Goal: Information Seeking & Learning: Learn about a topic

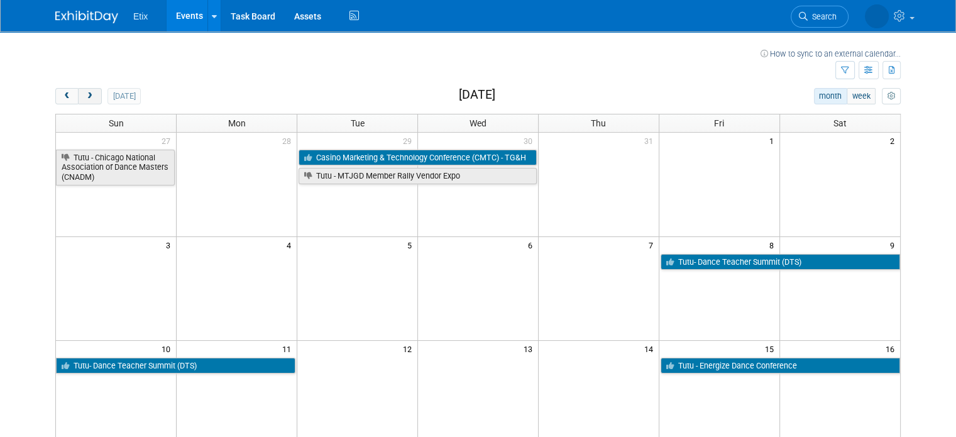
click at [85, 92] on span "next" at bounding box center [89, 96] width 9 height 8
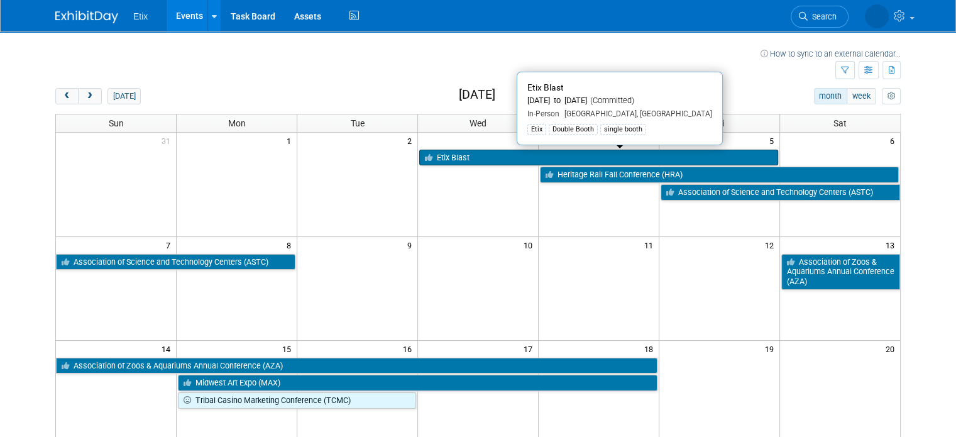
click at [465, 155] on link "Etix Blast" at bounding box center [598, 158] width 359 height 16
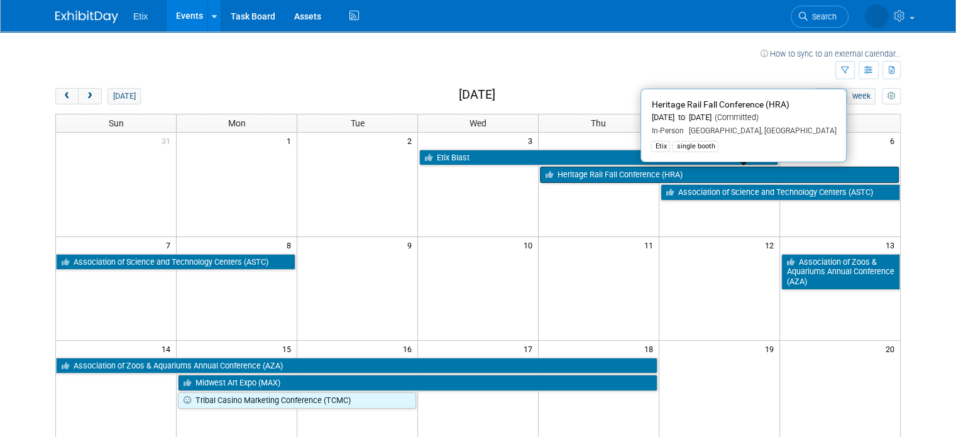
click at [576, 179] on link "Heritage Rail Fall Conference (HRA)" at bounding box center [719, 175] width 359 height 16
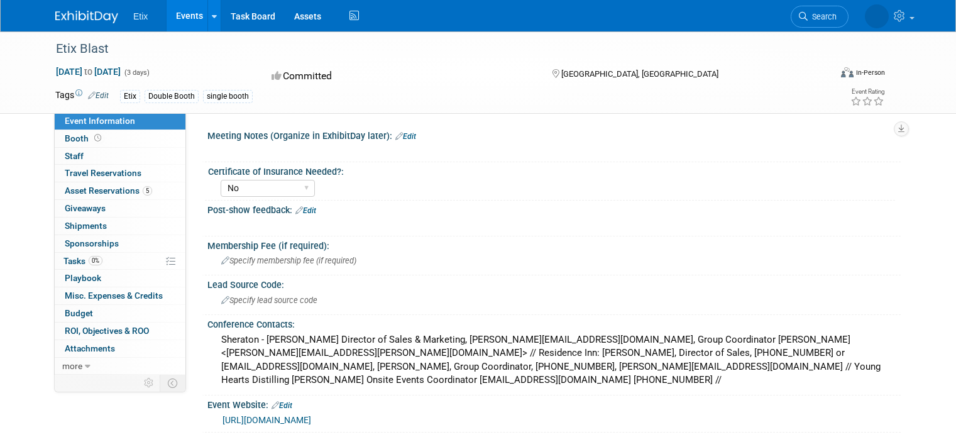
select select "No"
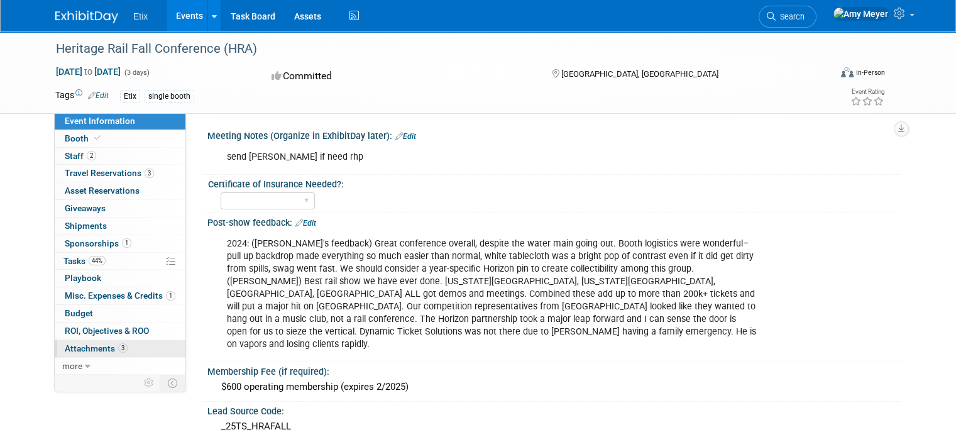
click at [70, 349] on span "Attachments 3" at bounding box center [96, 348] width 63 height 10
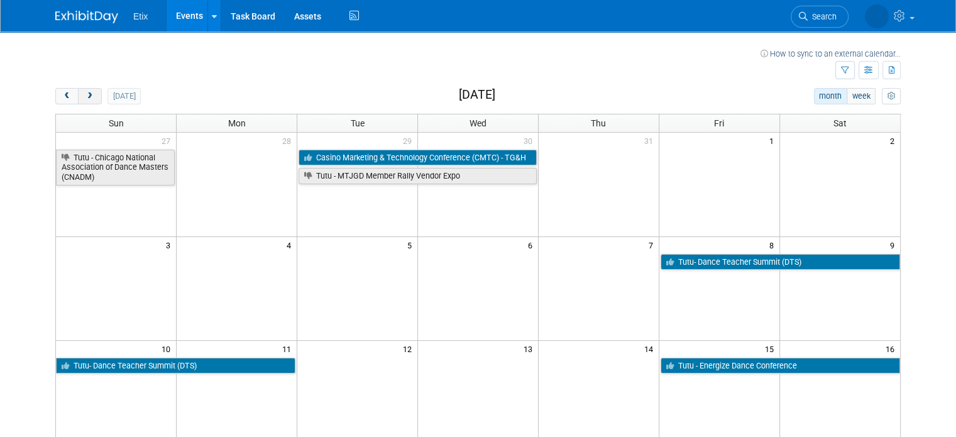
click at [85, 97] on span "next" at bounding box center [89, 96] width 9 height 8
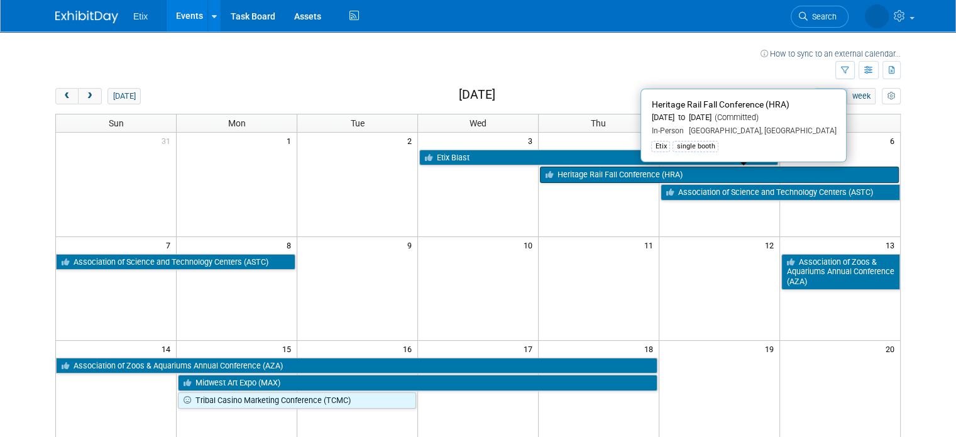
click at [584, 173] on link "Heritage Rail Fall Conference (HRA)" at bounding box center [719, 175] width 359 height 16
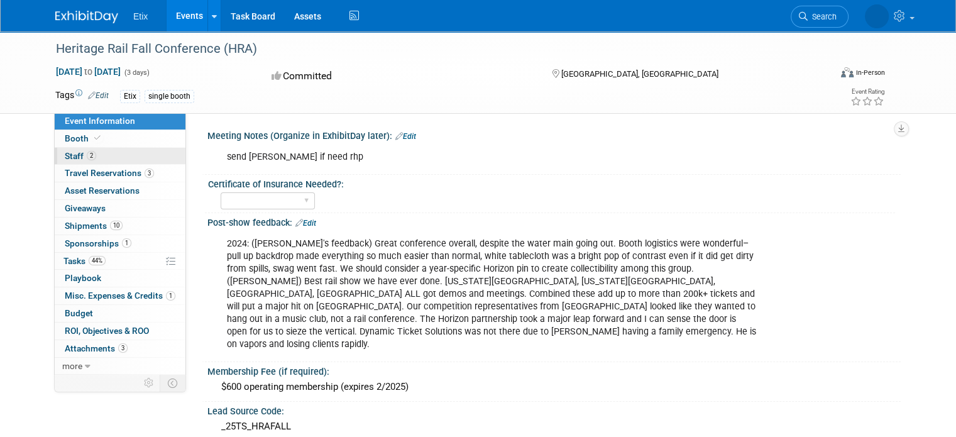
click at [65, 152] on span "Staff 2" at bounding box center [80, 156] width 31 height 10
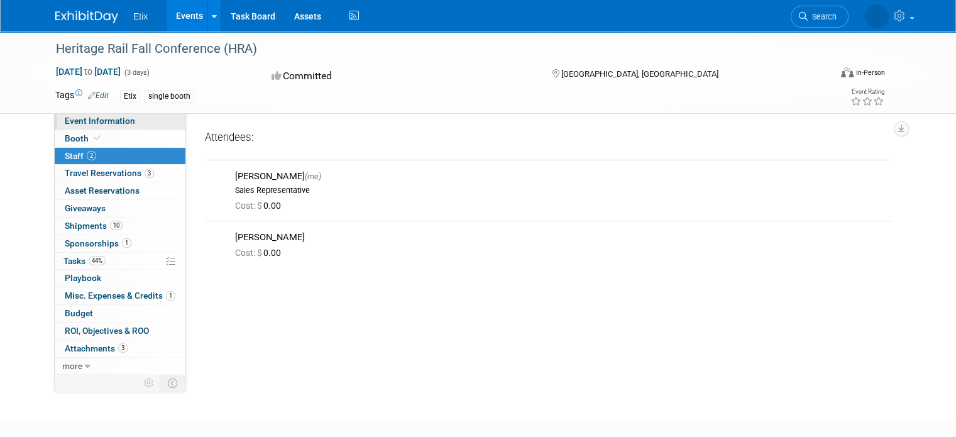
click at [85, 118] on span "Event Information" at bounding box center [100, 121] width 70 height 10
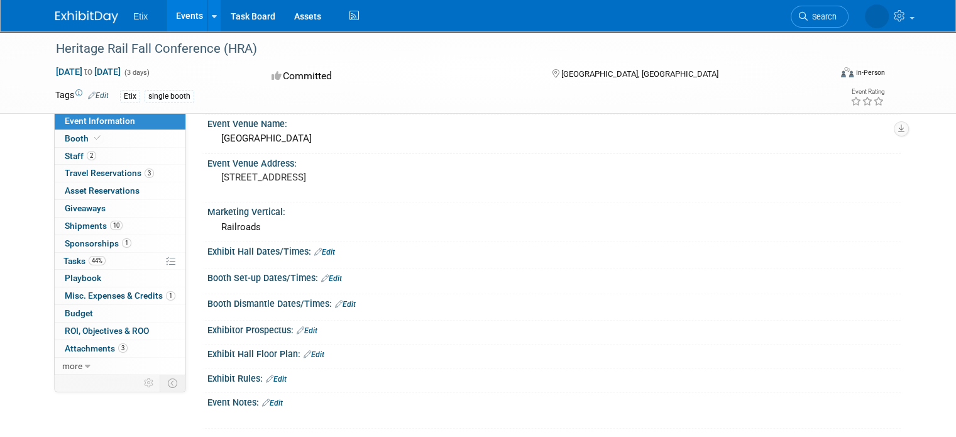
scroll to position [426, 0]
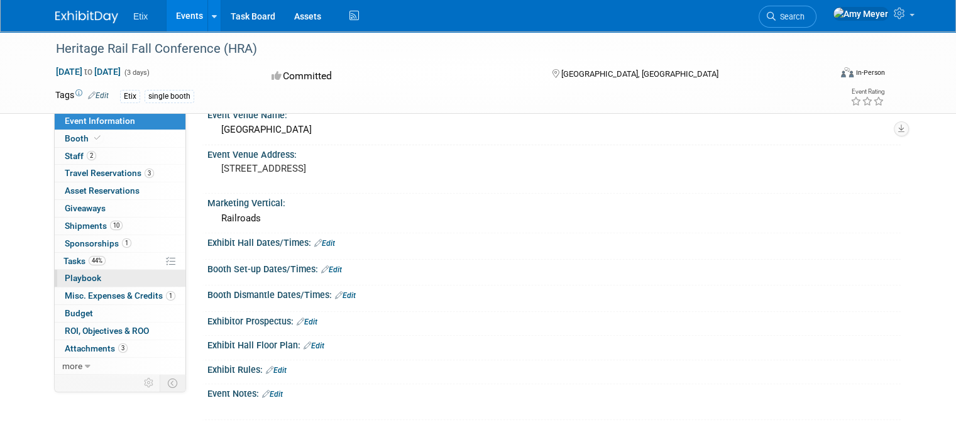
click at [71, 276] on span "Playbook 0" at bounding box center [83, 278] width 36 height 10
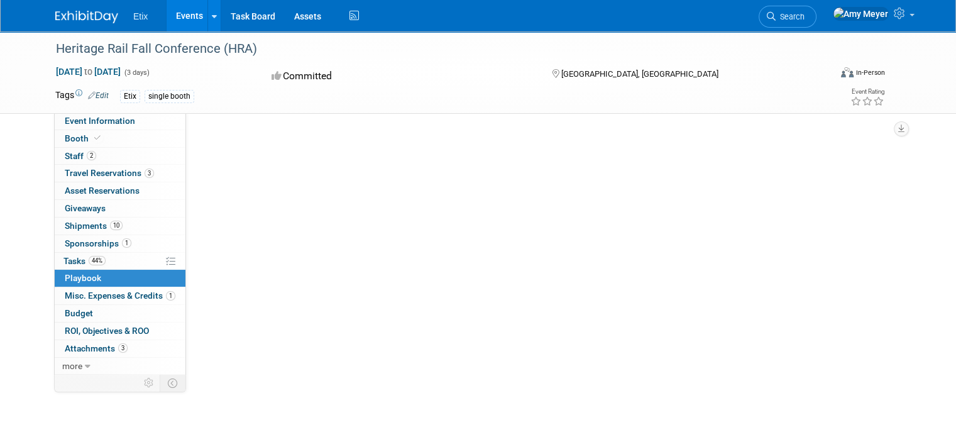
scroll to position [0, 0]
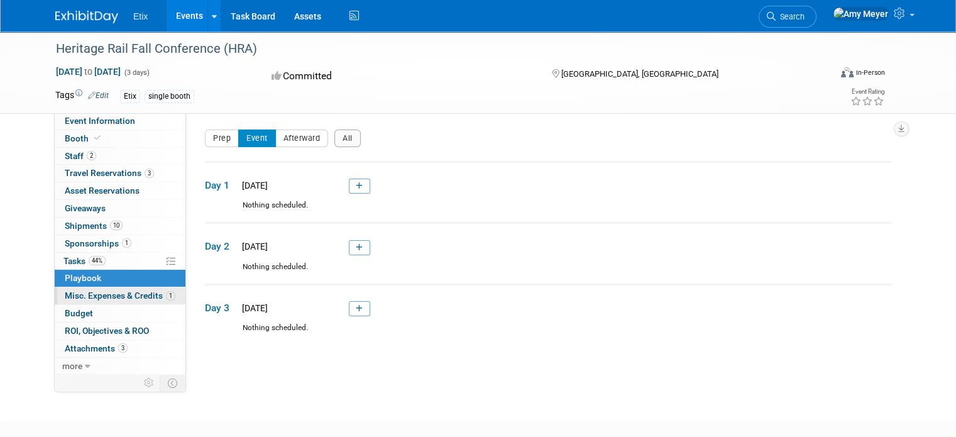
click at [71, 294] on span "Misc. Expenses & Credits 1" at bounding box center [120, 296] width 111 height 10
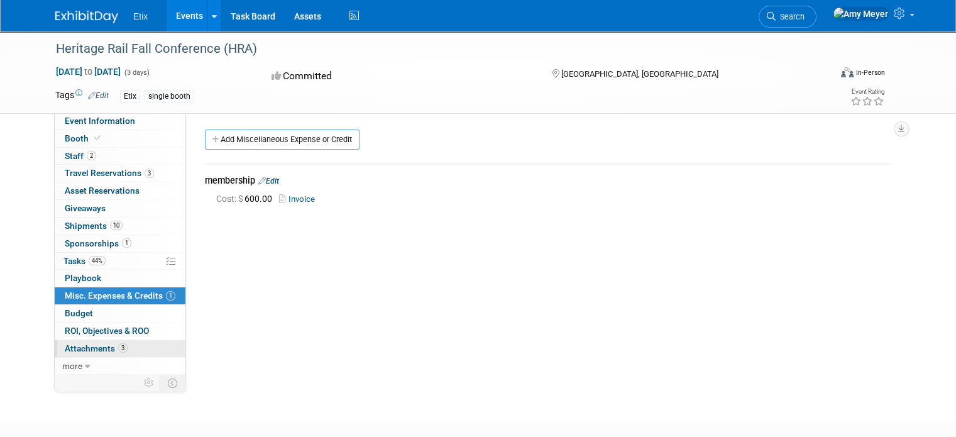
click at [73, 343] on span "Attachments 3" at bounding box center [96, 348] width 63 height 10
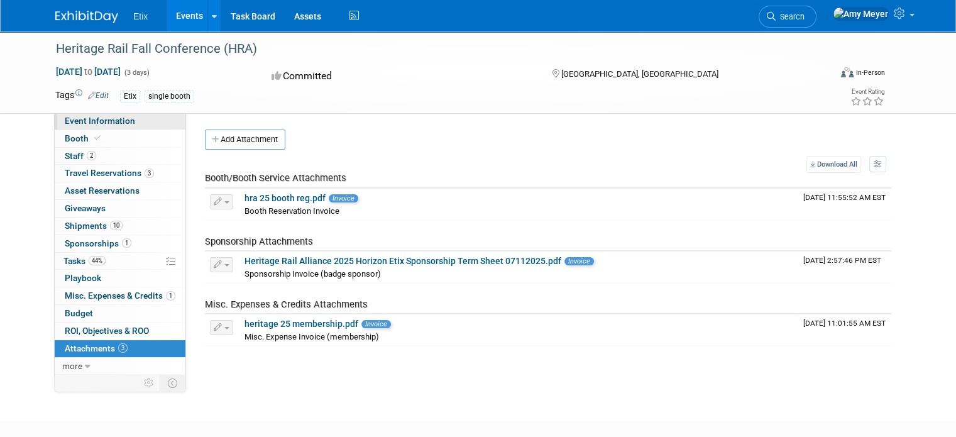
click at [78, 124] on span "Event Information" at bounding box center [100, 121] width 70 height 10
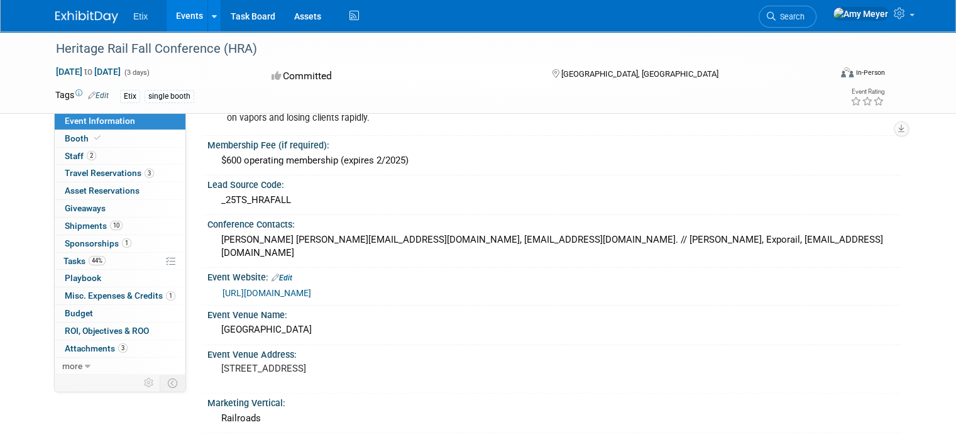
scroll to position [233, 0]
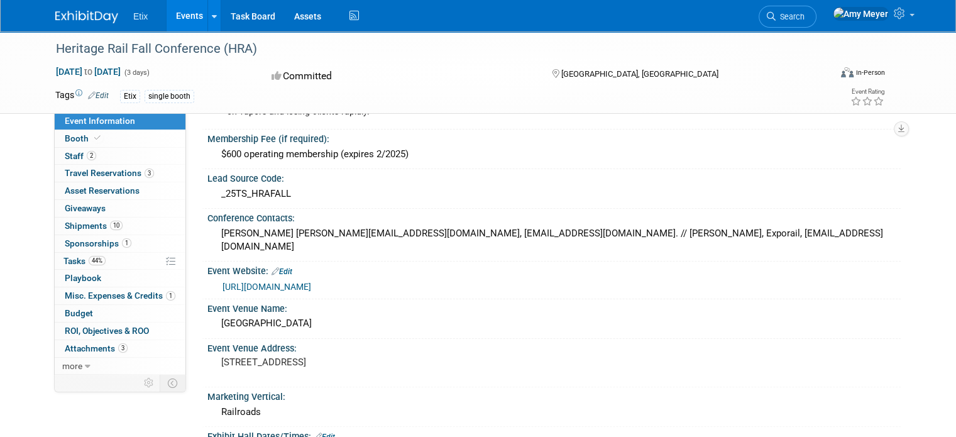
click at [245, 282] on link "https://heritagerail.org/" at bounding box center [267, 287] width 89 height 10
click at [246, 282] on link "https://heritagerail.org/" at bounding box center [267, 287] width 89 height 10
click at [65, 239] on span "Sponsorships 1" at bounding box center [98, 243] width 67 height 10
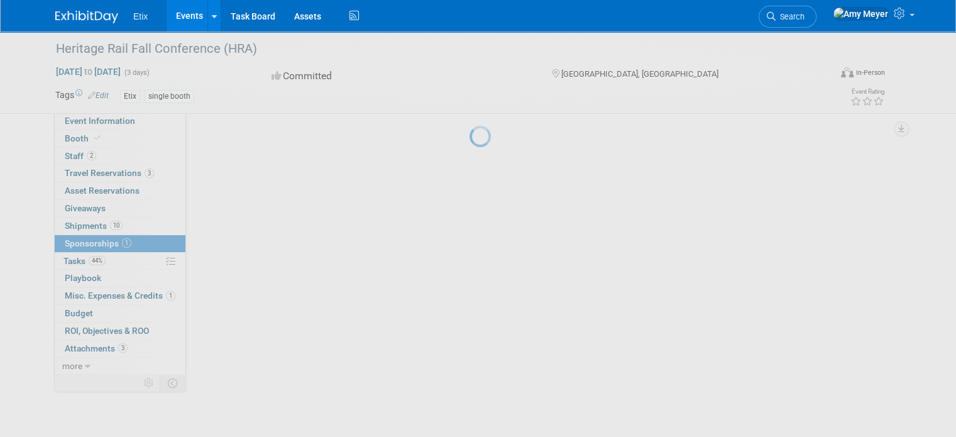
scroll to position [0, 0]
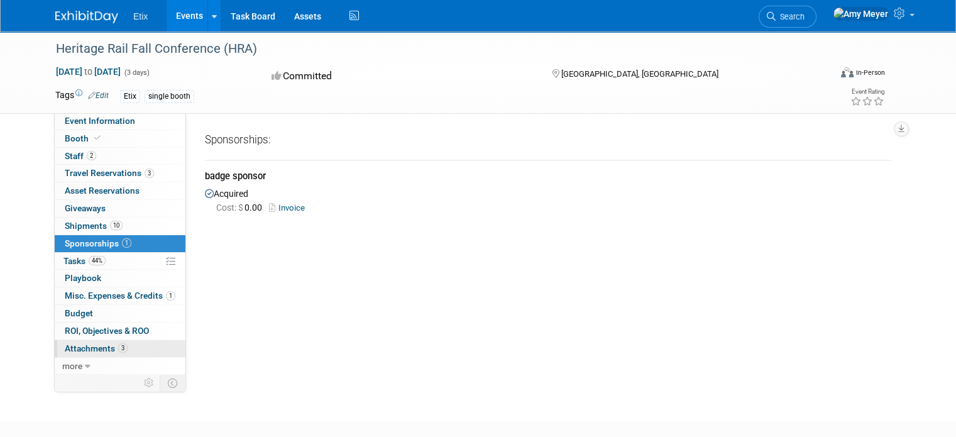
click at [72, 346] on span "Attachments 3" at bounding box center [96, 348] width 63 height 10
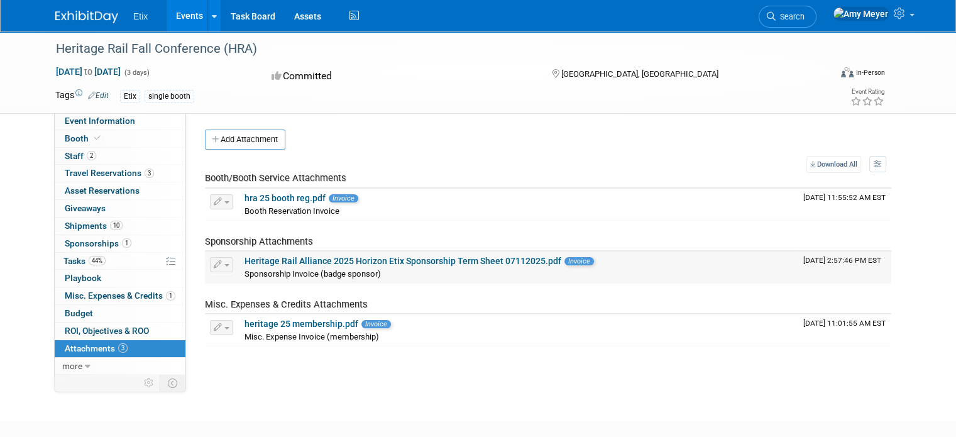
click at [330, 262] on link "Heritage Rail Alliance 2025 Horizon Etix Sponsorship Term Sheet 07112025.pdf" at bounding box center [403, 261] width 317 height 10
click at [73, 191] on span "Asset Reservations 0" at bounding box center [102, 191] width 75 height 10
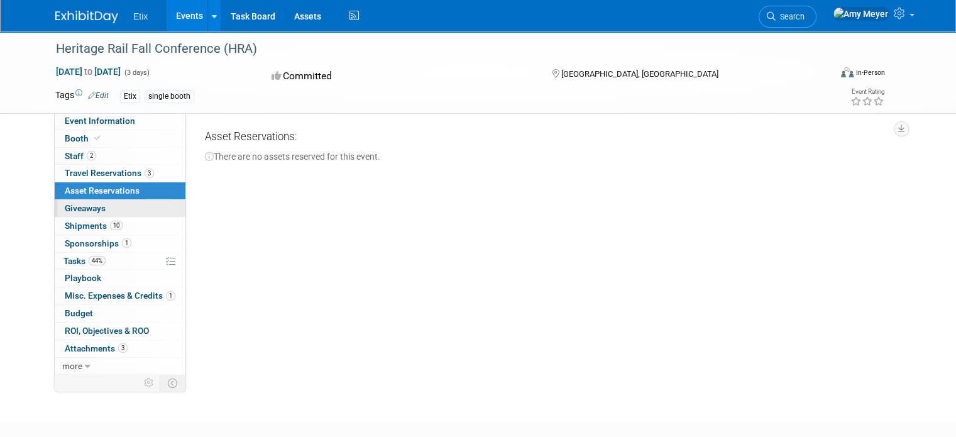
click at [73, 211] on span "Giveaways 0" at bounding box center [85, 208] width 41 height 10
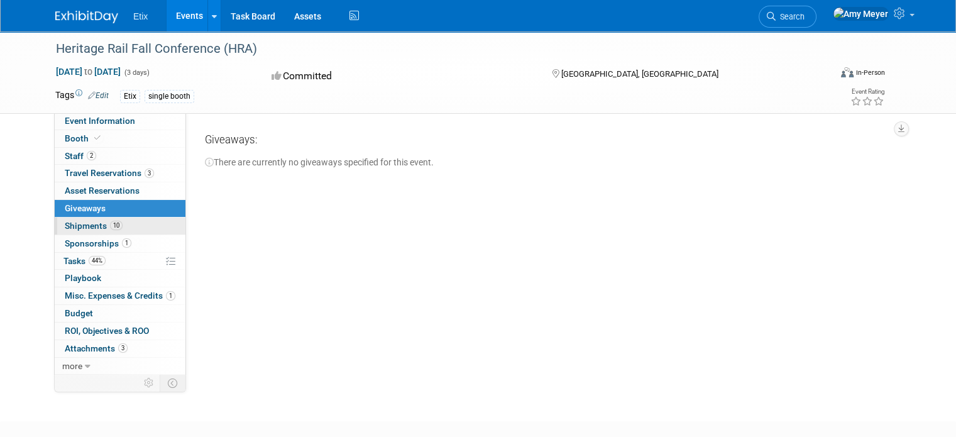
click at [73, 228] on span "Shipments 10" at bounding box center [94, 226] width 58 height 10
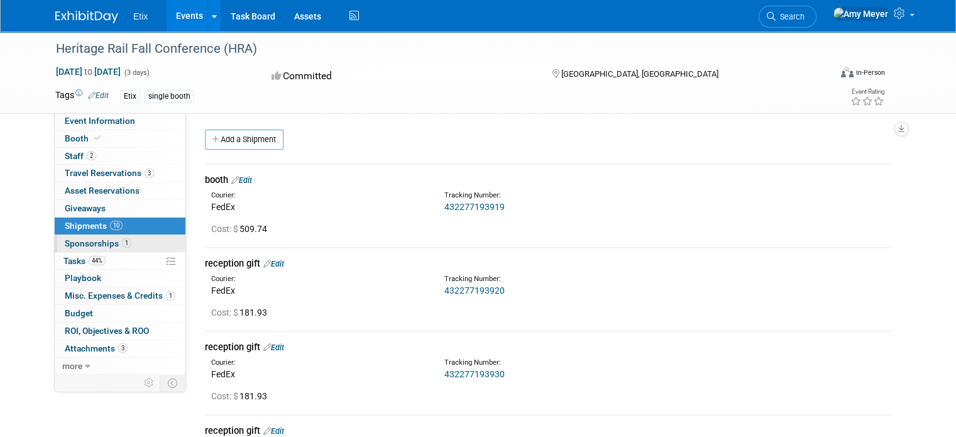
click at [72, 248] on link "1 Sponsorships 1" at bounding box center [120, 243] width 131 height 17
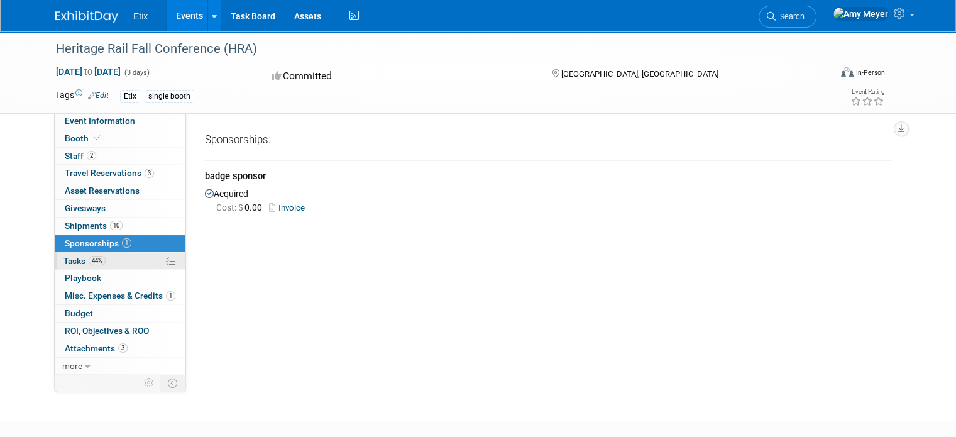
click at [73, 267] on link "44% Tasks 44%" at bounding box center [120, 261] width 131 height 17
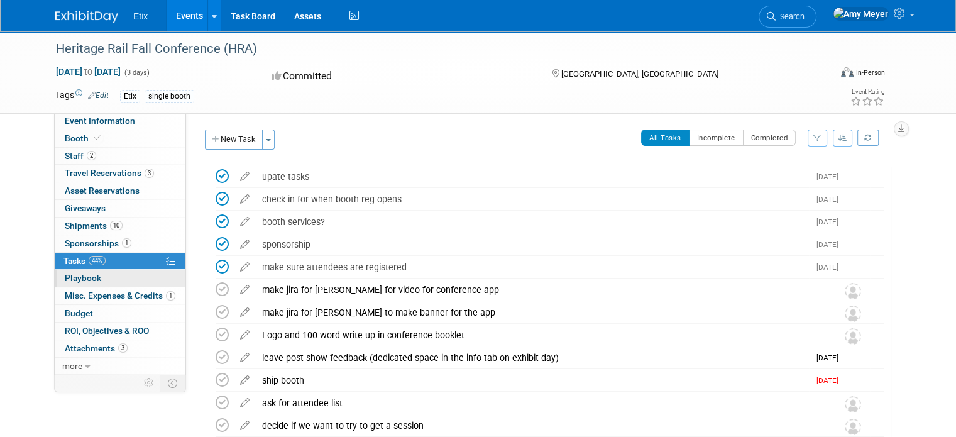
click at [73, 275] on span "Playbook 0" at bounding box center [83, 278] width 36 height 10
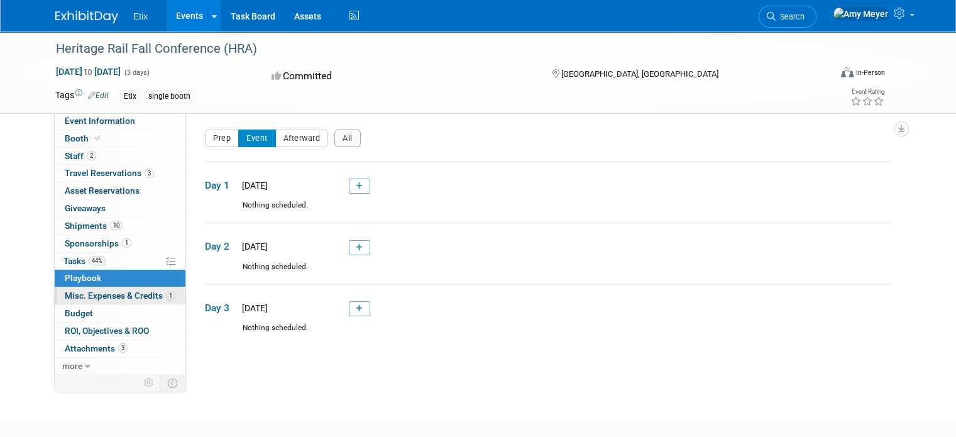
click at [73, 296] on span "Misc. Expenses & Credits 1" at bounding box center [120, 296] width 111 height 10
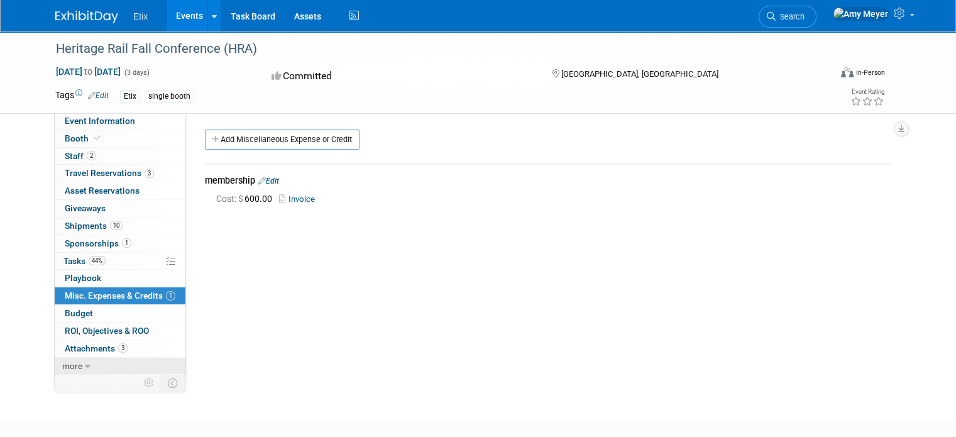
click at [72, 364] on link "more" at bounding box center [120, 366] width 131 height 17
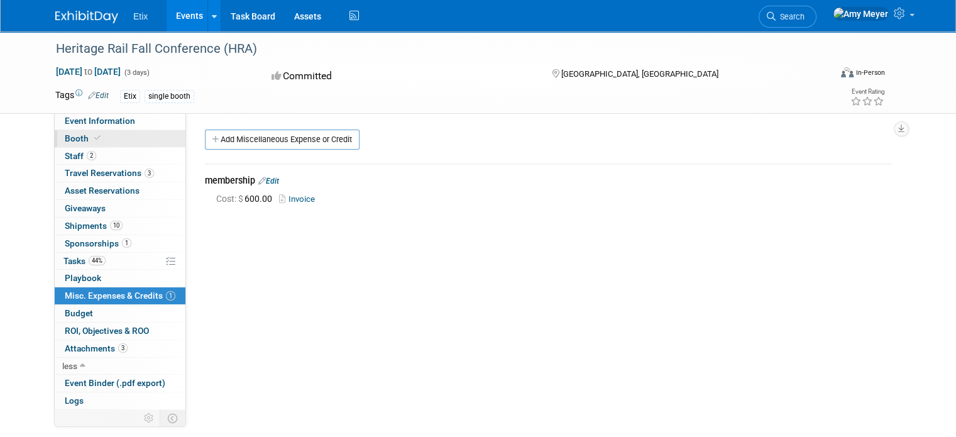
click at [65, 141] on span "Booth" at bounding box center [84, 138] width 38 height 10
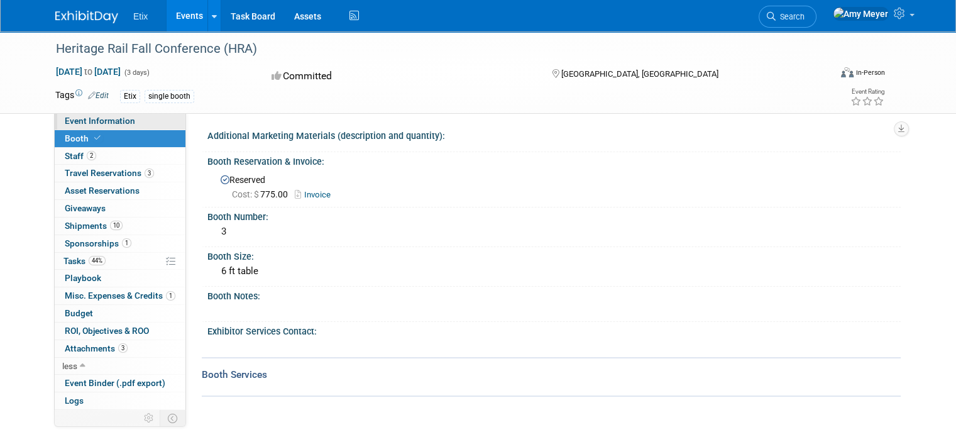
click at [110, 119] on span "Event Information" at bounding box center [100, 121] width 70 height 10
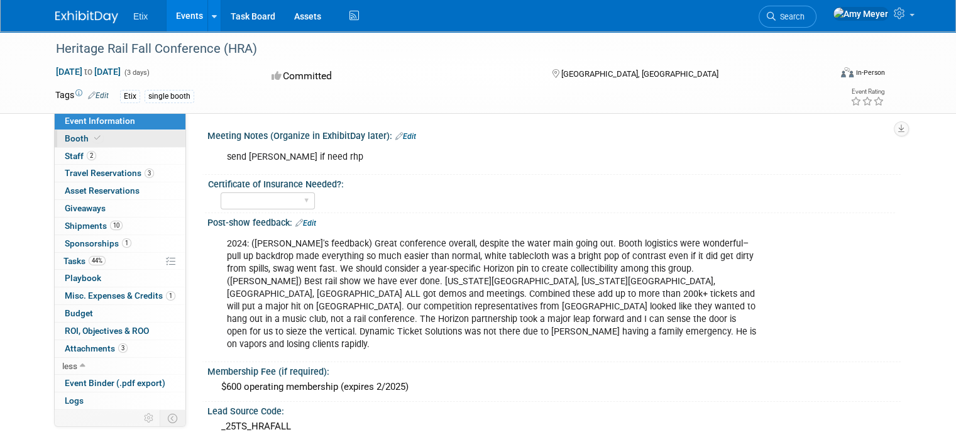
click at [72, 136] on span "Booth" at bounding box center [84, 138] width 38 height 10
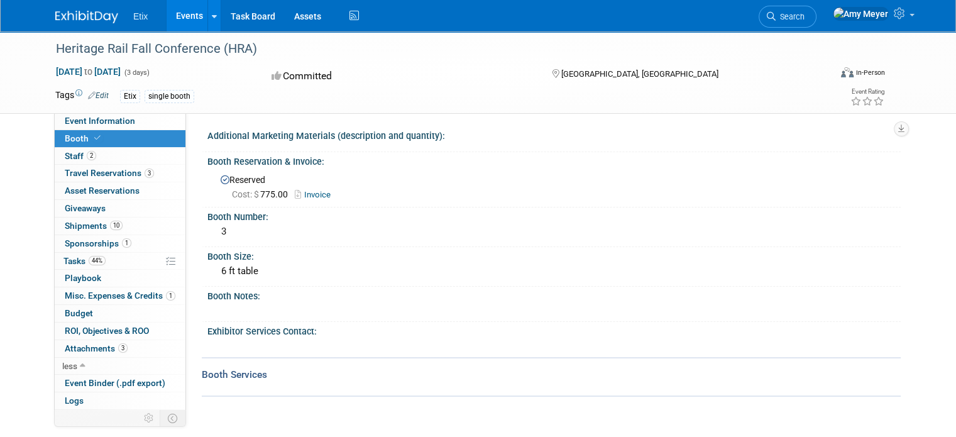
click at [307, 194] on link "Invoice" at bounding box center [316, 194] width 42 height 9
click at [82, 240] on span "Sponsorships 1" at bounding box center [98, 243] width 67 height 10
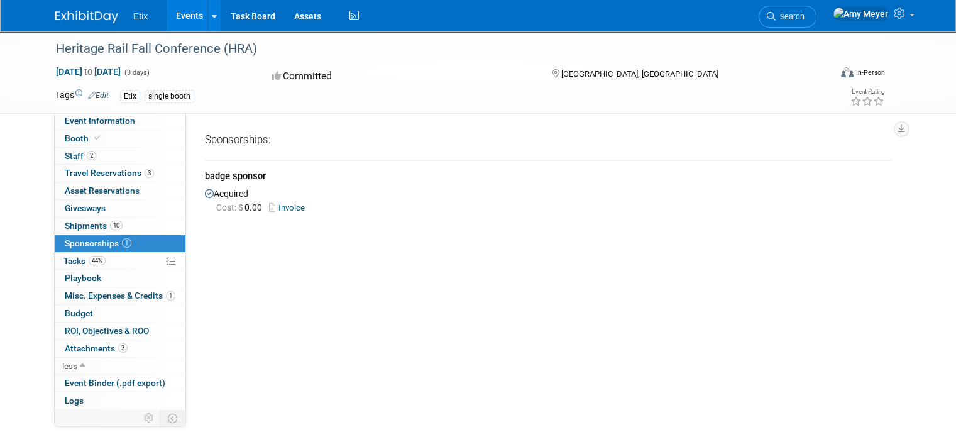
click at [278, 205] on link "Invoice" at bounding box center [289, 207] width 41 height 9
click at [69, 153] on span "Staff 2" at bounding box center [80, 156] width 31 height 10
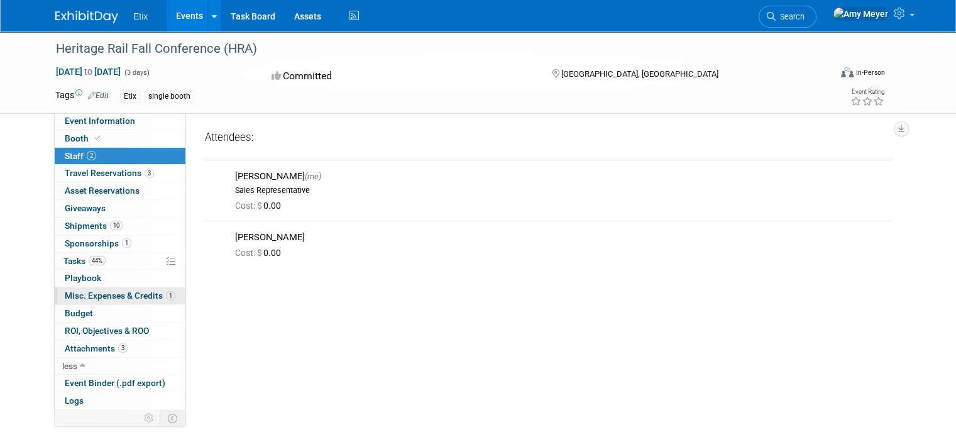
click at [72, 293] on span "Misc. Expenses & Credits 1" at bounding box center [120, 296] width 111 height 10
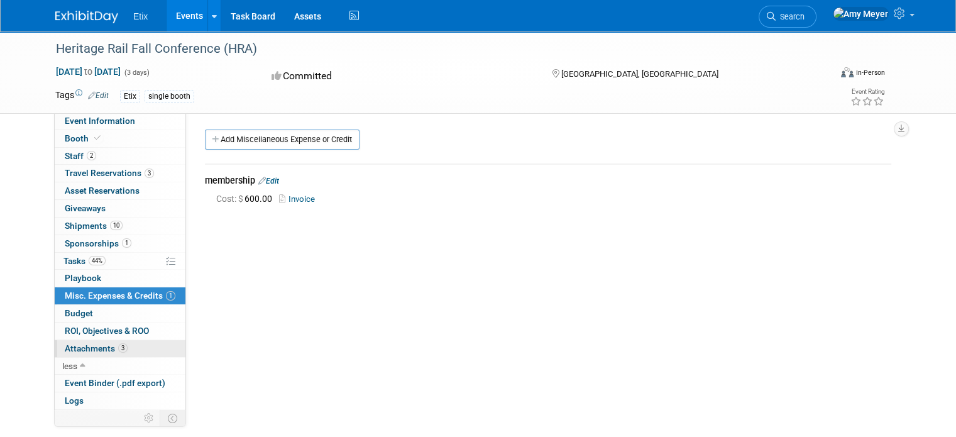
click at [78, 348] on span "Attachments 3" at bounding box center [96, 348] width 63 height 10
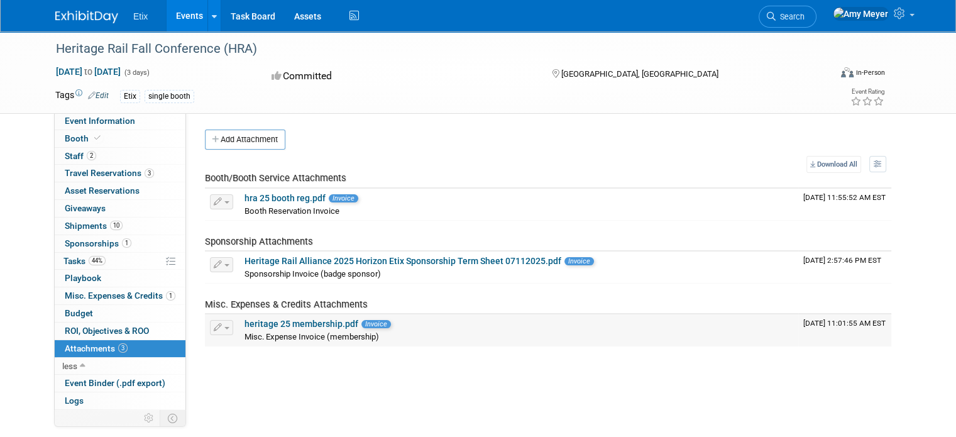
click at [276, 328] on link "heritage 25 membership.pdf" at bounding box center [302, 324] width 114 height 10
click at [77, 123] on span "Event Information" at bounding box center [100, 121] width 70 height 10
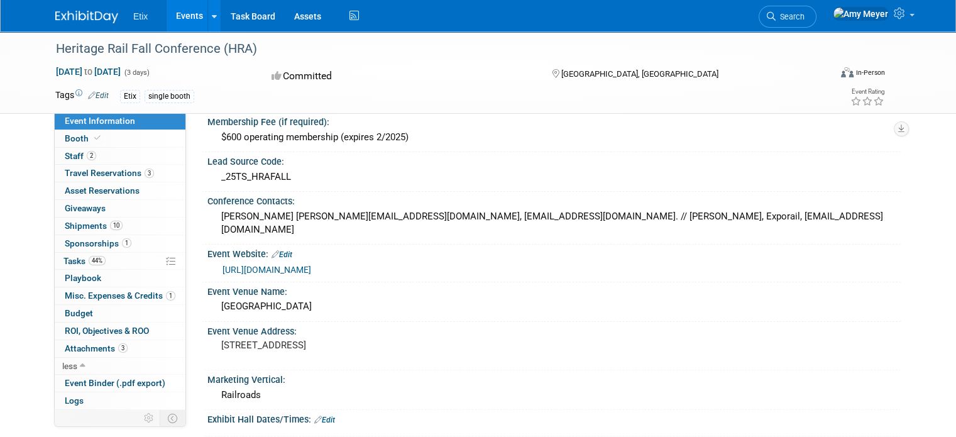
scroll to position [254, 0]
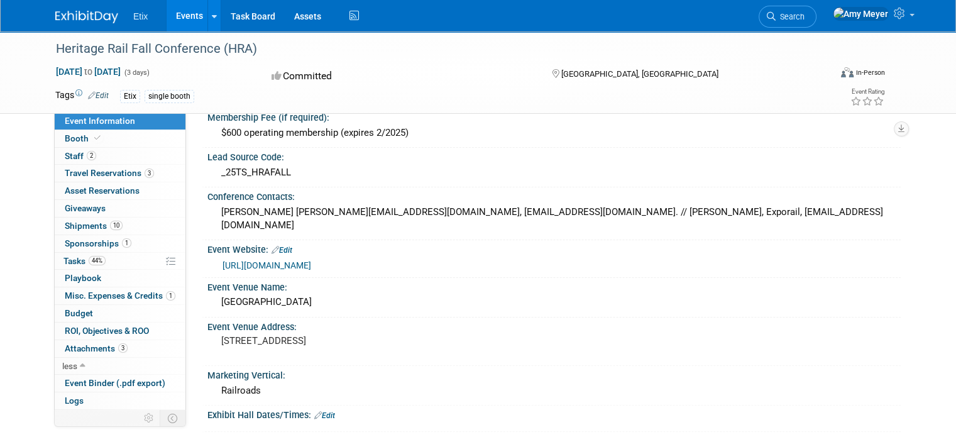
click at [247, 260] on link "https://heritagerail.org/" at bounding box center [267, 265] width 89 height 10
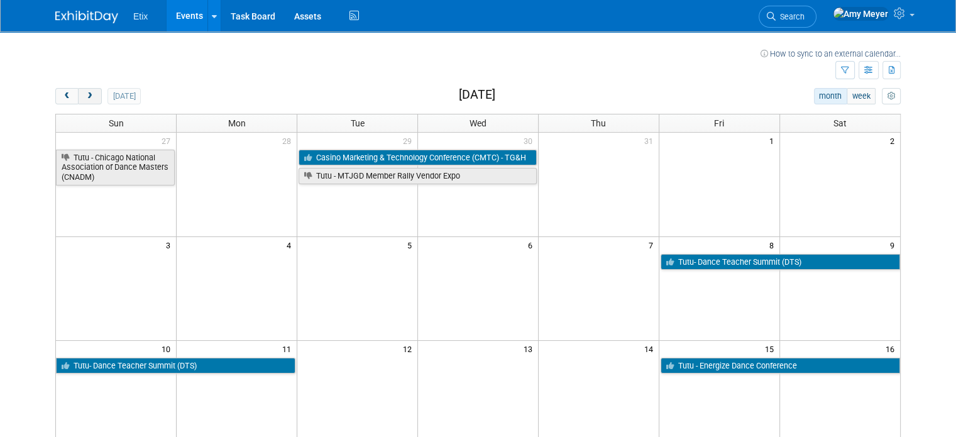
click at [85, 92] on span "next" at bounding box center [89, 96] width 9 height 8
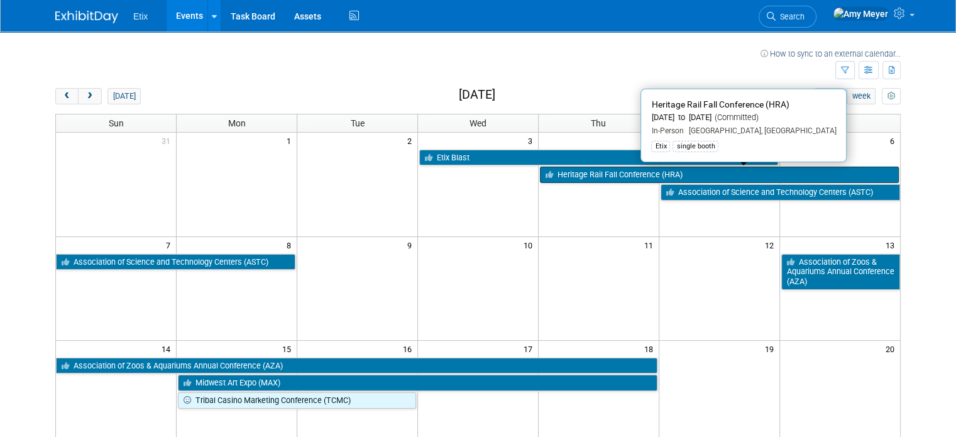
click at [619, 170] on link "Heritage Rail Fall Conference (HRA)" at bounding box center [719, 175] width 359 height 16
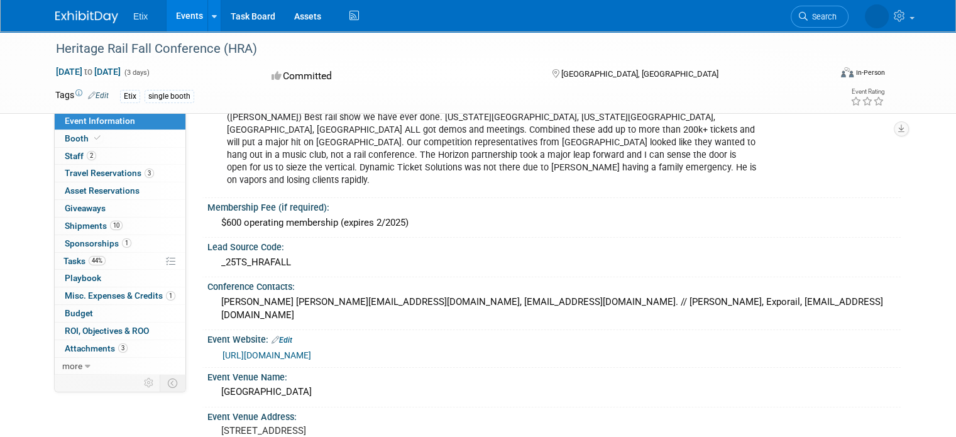
scroll to position [189, 0]
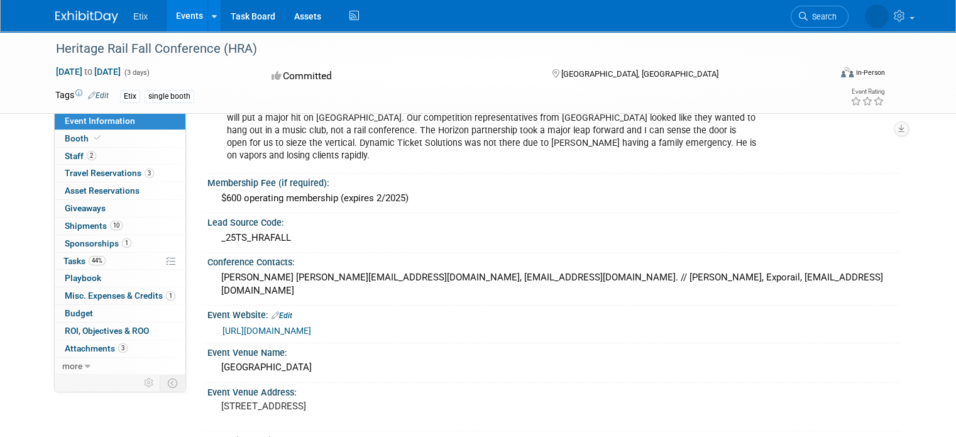
click at [225, 326] on link "[URL][DOMAIN_NAME]" at bounding box center [267, 331] width 89 height 10
click at [260, 326] on link "[URL][DOMAIN_NAME]" at bounding box center [267, 331] width 89 height 10
click at [231, 326] on link "[URL][DOMAIN_NAME]" at bounding box center [267, 331] width 89 height 10
